Goal: Entertainment & Leisure: Consume media (video, audio)

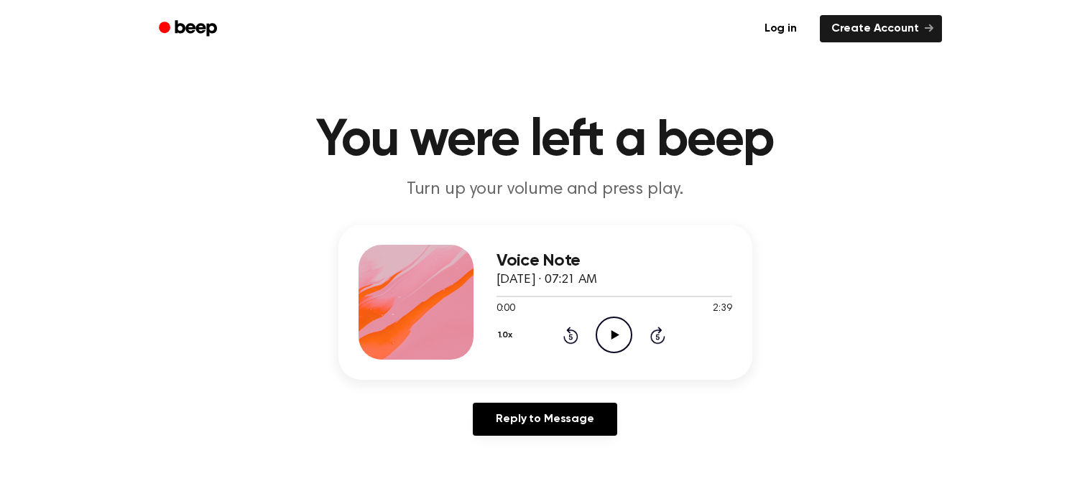
click at [607, 330] on icon "Play Audio" at bounding box center [614, 335] width 37 height 37
click at [600, 328] on icon "Pause Audio" at bounding box center [614, 335] width 37 height 37
click at [600, 328] on icon "Play Audio" at bounding box center [614, 335] width 37 height 37
click at [600, 328] on icon "Pause Audio" at bounding box center [614, 335] width 37 height 37
click at [600, 328] on icon "Play Audio" at bounding box center [614, 335] width 37 height 37
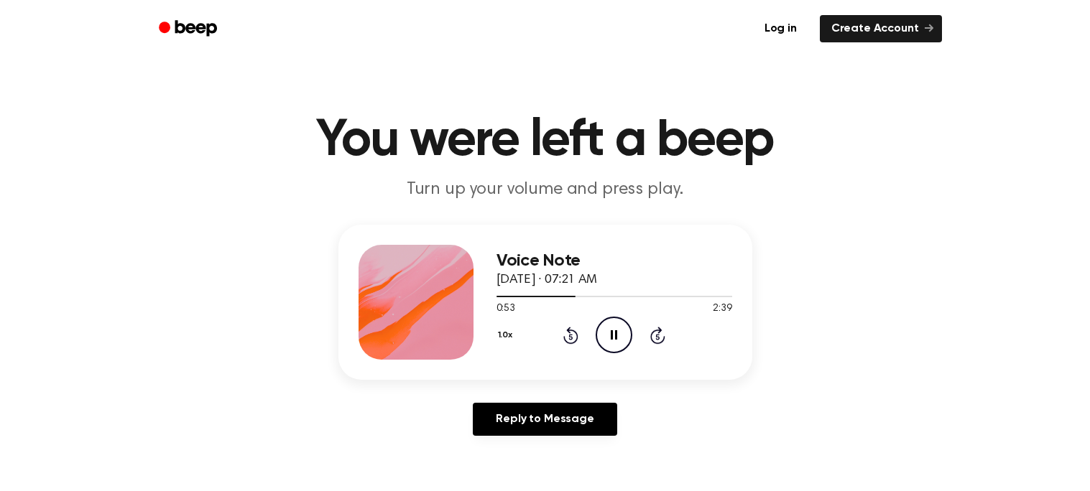
click at [600, 328] on icon "Pause Audio" at bounding box center [614, 335] width 37 height 37
click at [600, 328] on icon "Play Audio" at bounding box center [614, 335] width 37 height 37
click at [602, 330] on icon "Pause Audio" at bounding box center [614, 335] width 37 height 37
click at [602, 330] on icon "Play Audio" at bounding box center [614, 335] width 37 height 37
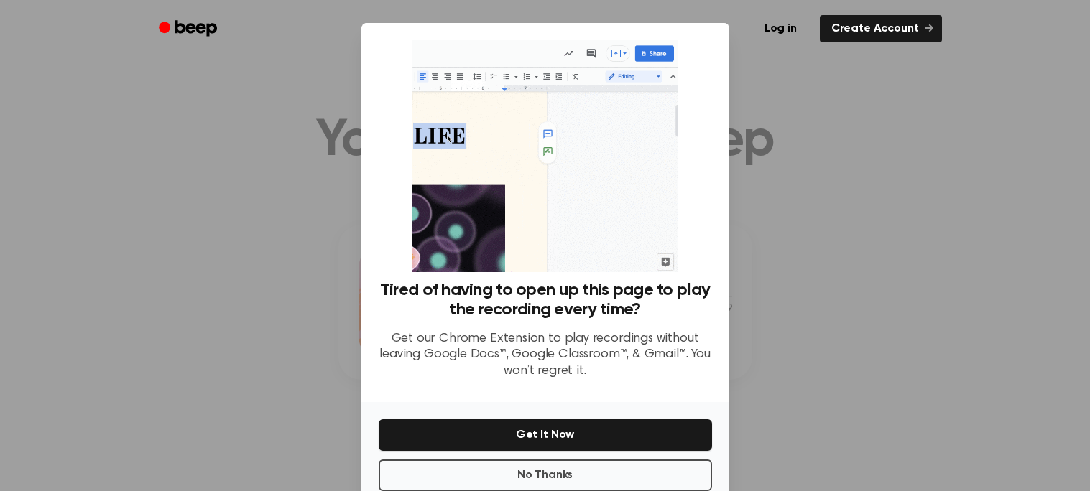
click at [887, 323] on div at bounding box center [545, 245] width 1090 height 491
click at [569, 464] on button "No Thanks" at bounding box center [545, 476] width 333 height 32
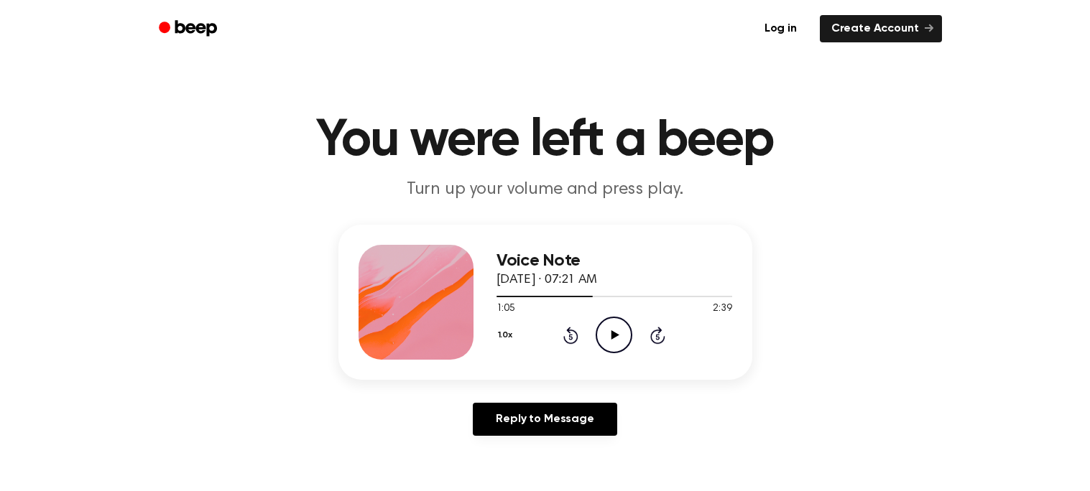
click at [607, 337] on icon "Play Audio" at bounding box center [614, 335] width 37 height 37
click at [607, 337] on icon "Pause Audio" at bounding box center [614, 335] width 37 height 37
click at [607, 337] on icon "Play Audio" at bounding box center [614, 335] width 37 height 37
click at [607, 337] on icon "Pause Audio" at bounding box center [614, 335] width 37 height 37
